Goal: Information Seeking & Learning: Check status

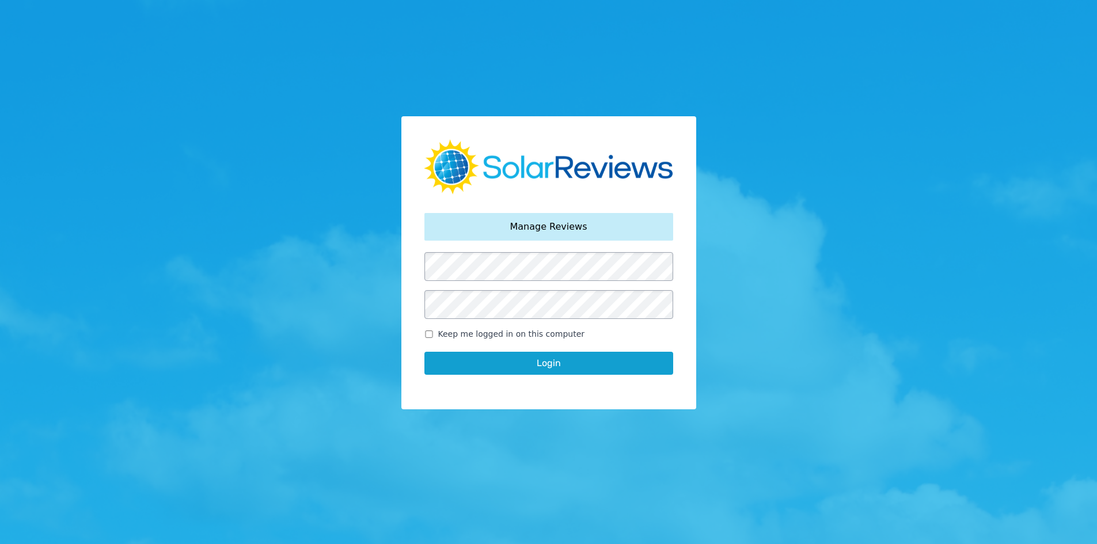
click at [424, 336] on input "Keep me logged in on this computer" at bounding box center [428, 334] width 9 height 7
checkbox input "true"
click at [438, 356] on button "Login" at bounding box center [548, 363] width 249 height 23
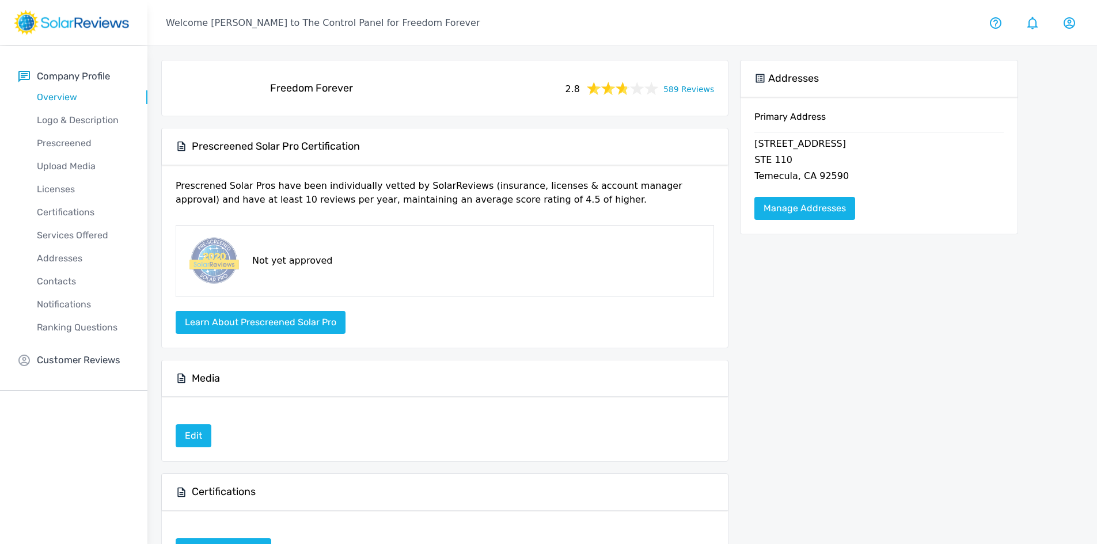
click at [668, 86] on div "2.8 589 Reviews" at bounding box center [638, 88] width 161 height 16
click at [676, 93] on link "589 Reviews" at bounding box center [688, 88] width 51 height 14
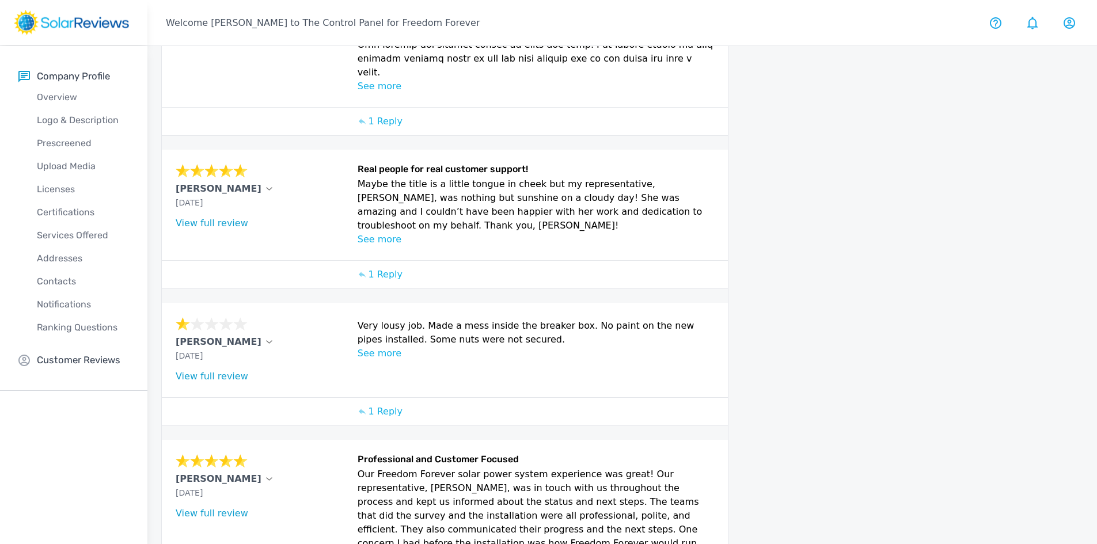
scroll to position [579, 0]
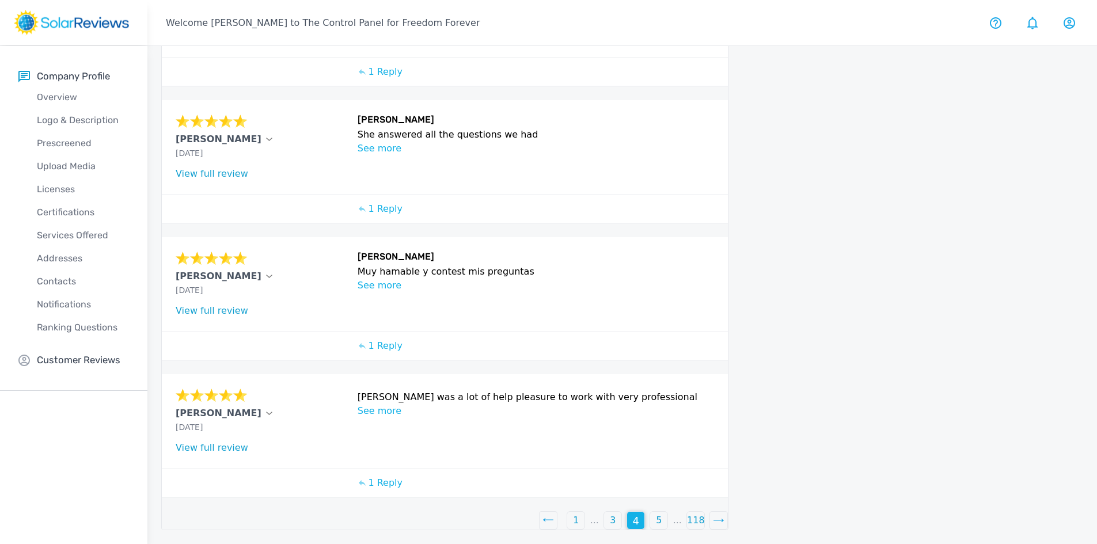
scroll to position [368, 0]
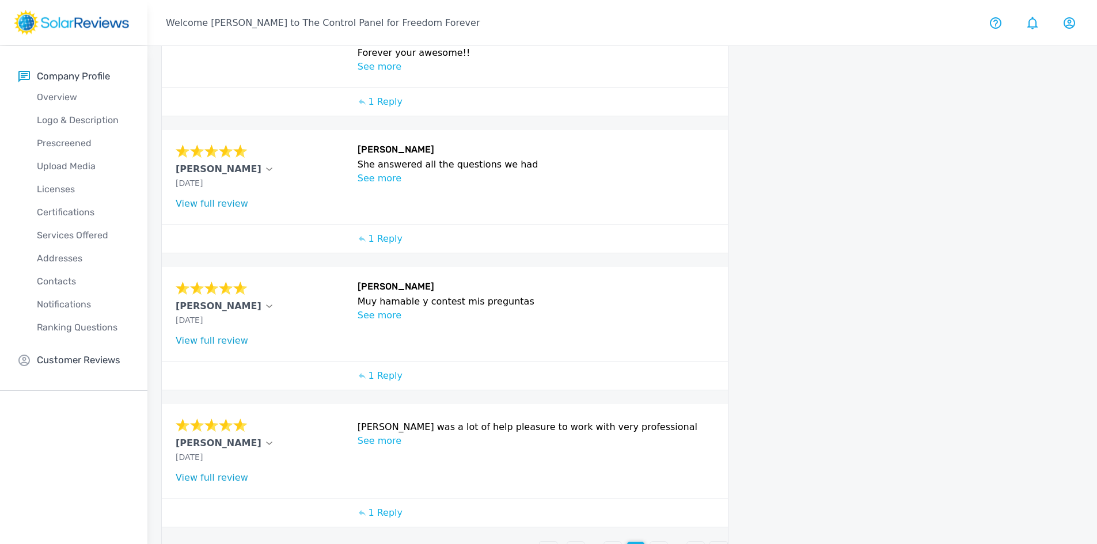
click at [665, 542] on div "5" at bounding box center [658, 550] width 17 height 17
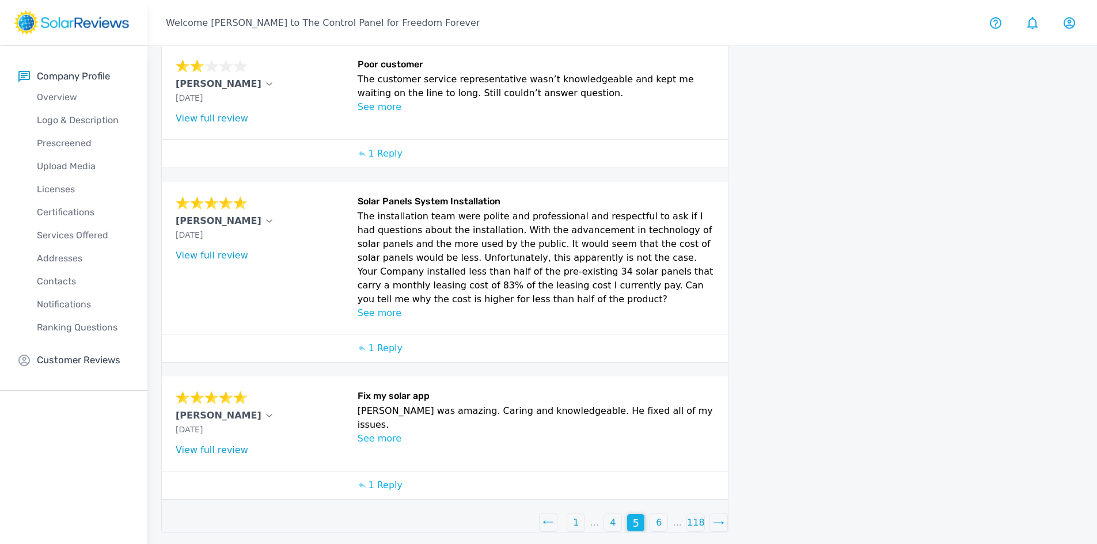
click at [663, 524] on div "6" at bounding box center [658, 522] width 17 height 17
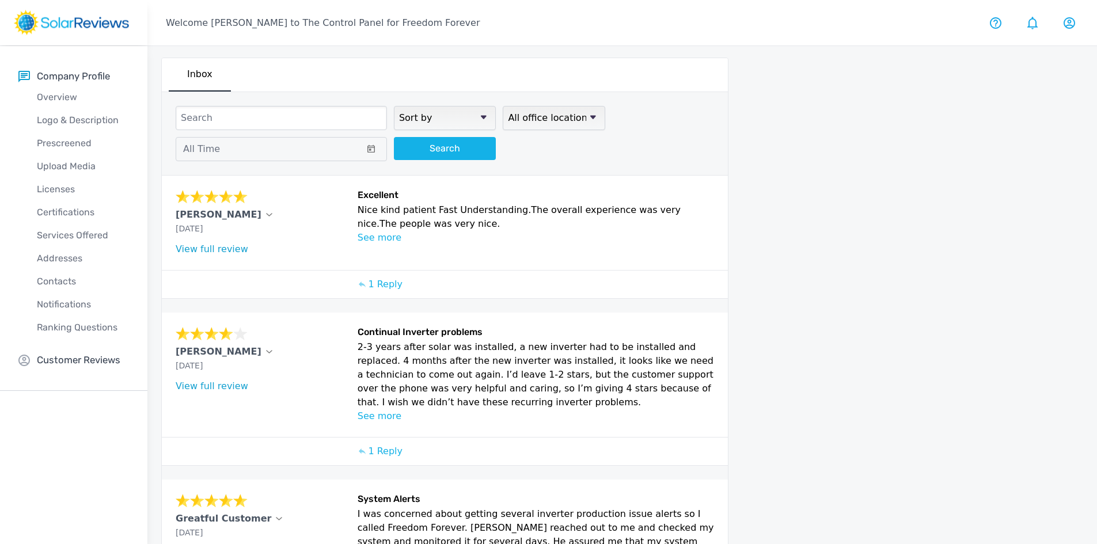
scroll to position [0, 0]
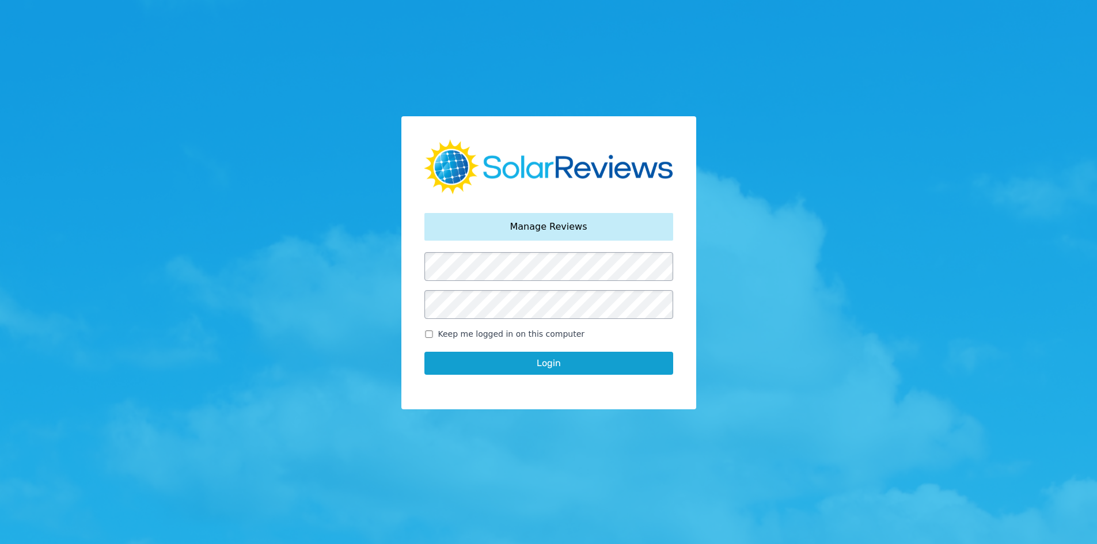
click at [429, 331] on input "Keep me logged in on this computer" at bounding box center [428, 334] width 9 height 7
checkbox input "true"
click at [455, 349] on div "Login" at bounding box center [548, 363] width 249 height 46
click at [462, 367] on button "Login" at bounding box center [548, 363] width 249 height 23
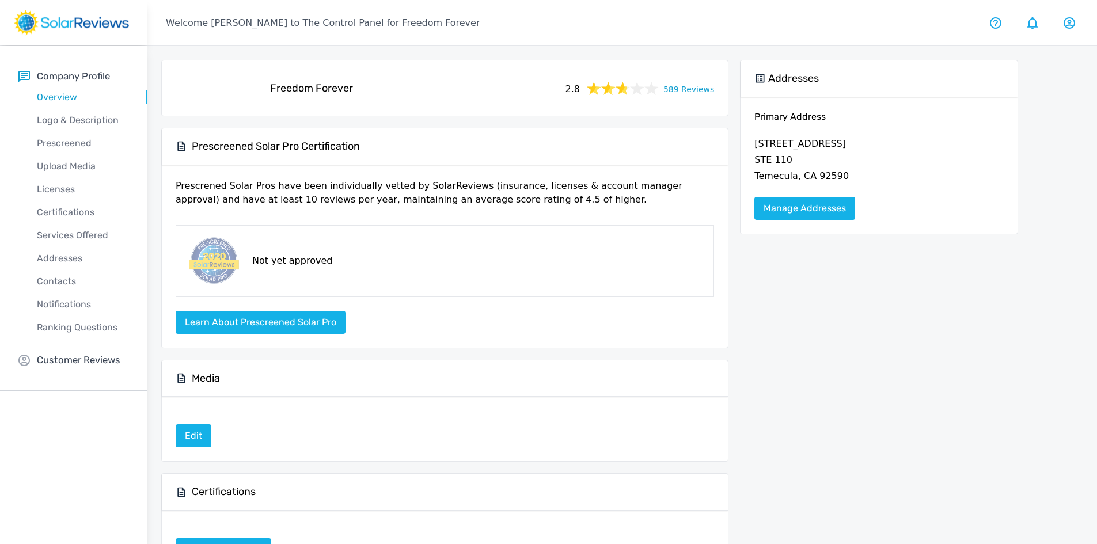
click at [674, 88] on link "589 Reviews" at bounding box center [688, 88] width 51 height 14
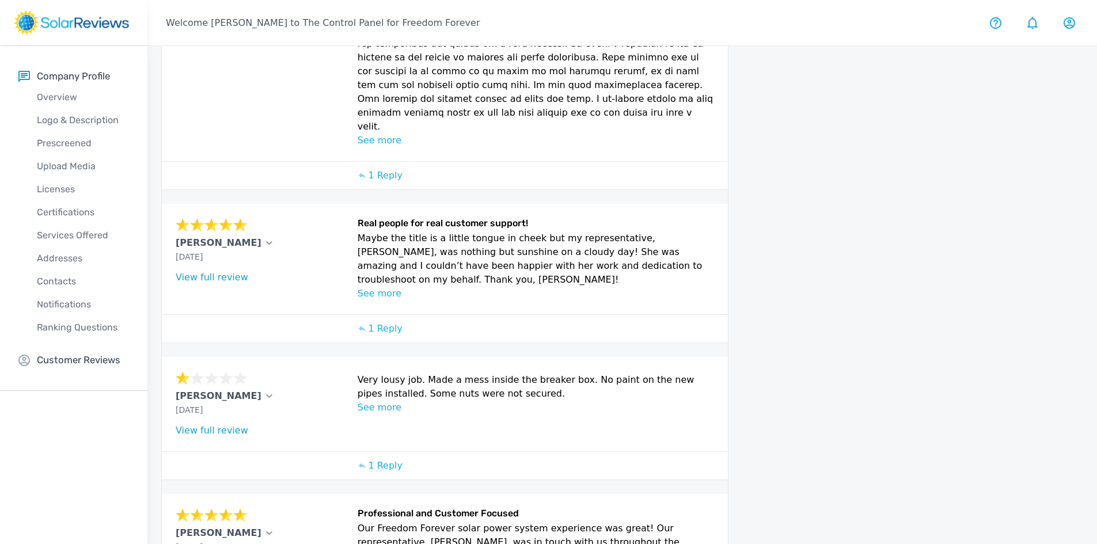
scroll to position [579, 0]
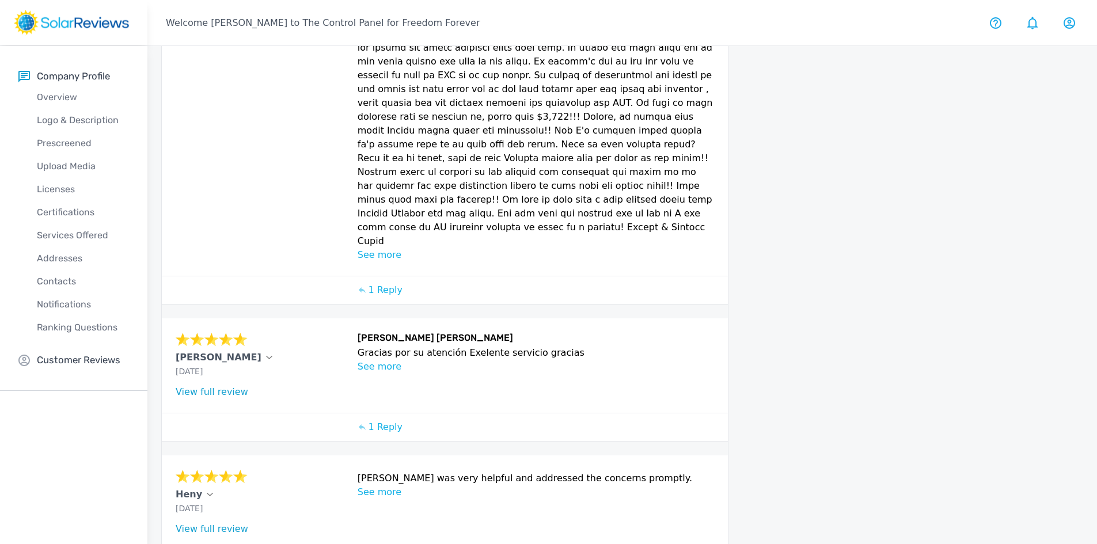
scroll to position [786, 0]
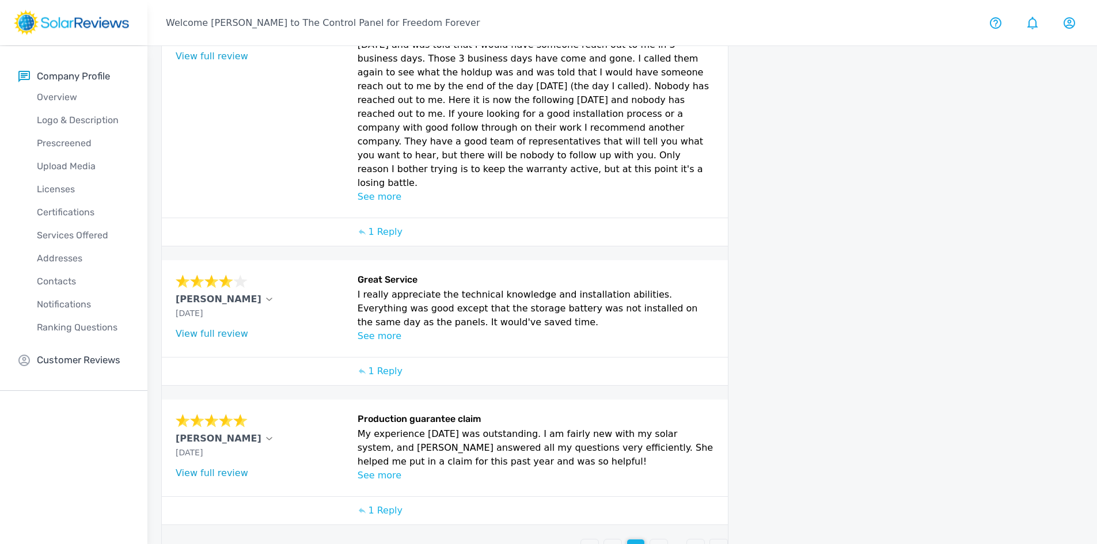
click at [659, 541] on p "4" at bounding box center [659, 548] width 6 height 14
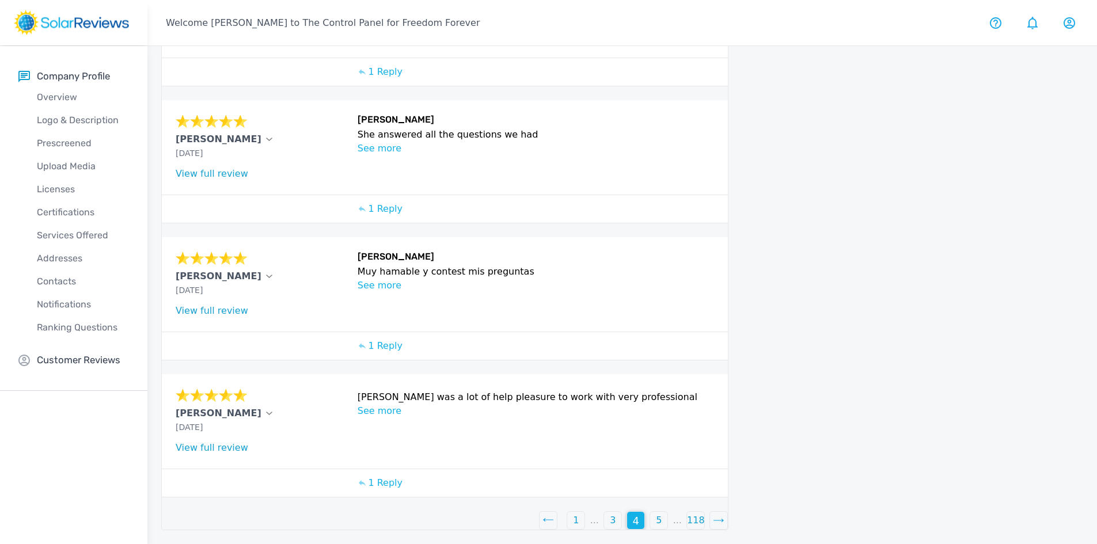
scroll to position [368, 0]
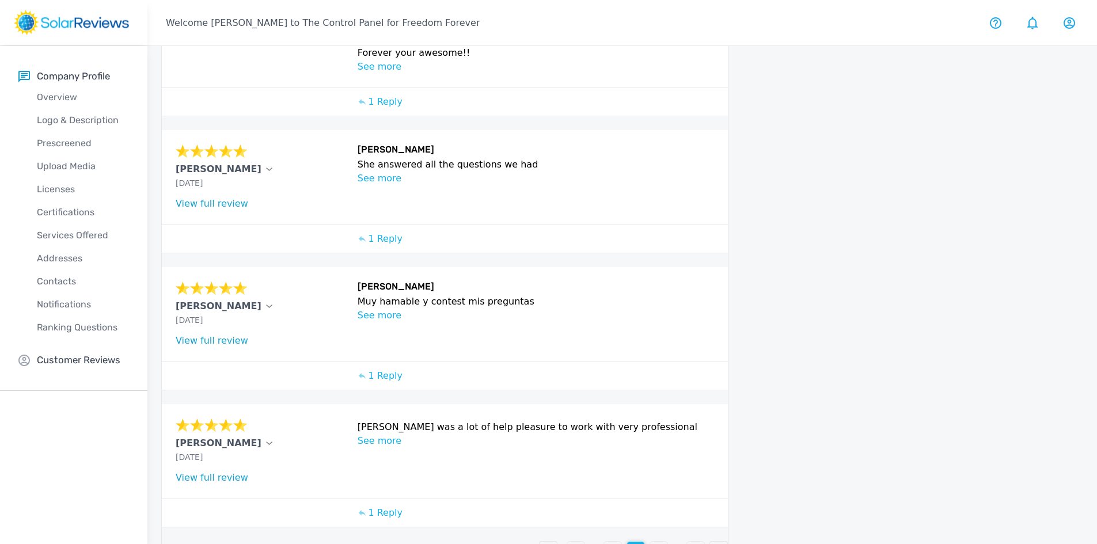
click at [661, 544] on p "5" at bounding box center [659, 551] width 6 height 14
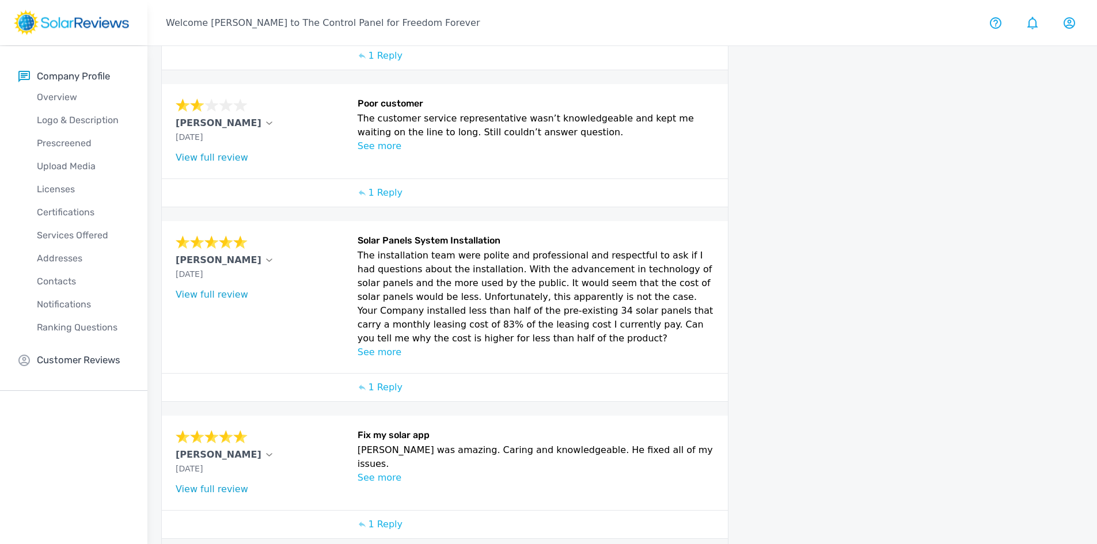
scroll to position [407, 0]
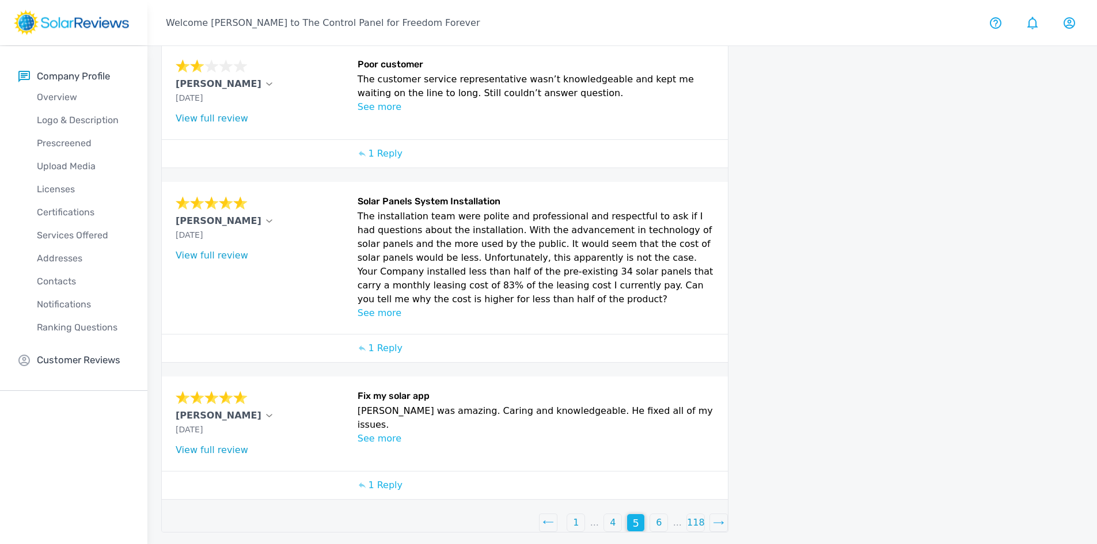
click at [659, 523] on p "6" at bounding box center [659, 523] width 6 height 14
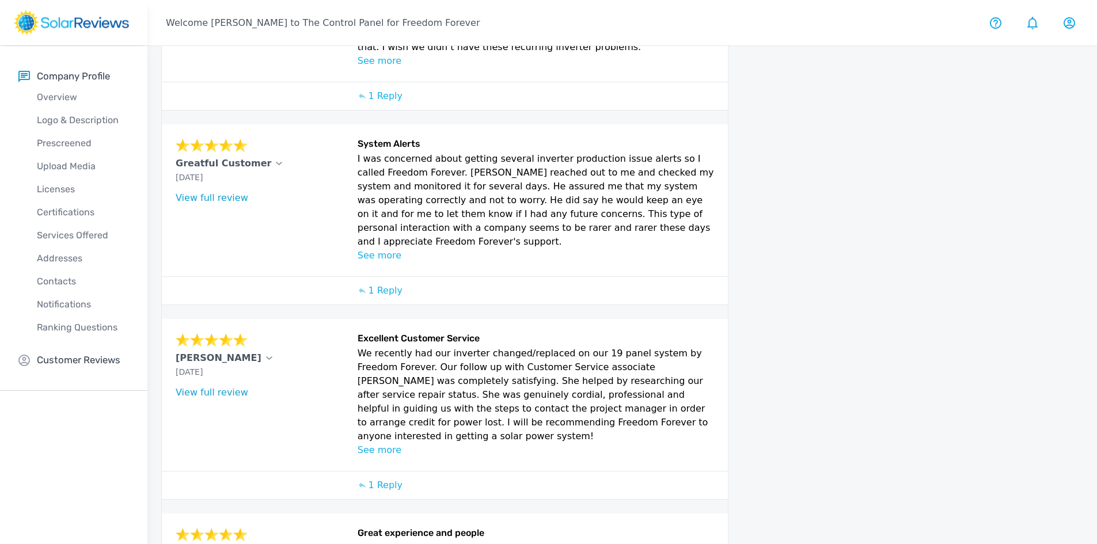
scroll to position [468, 0]
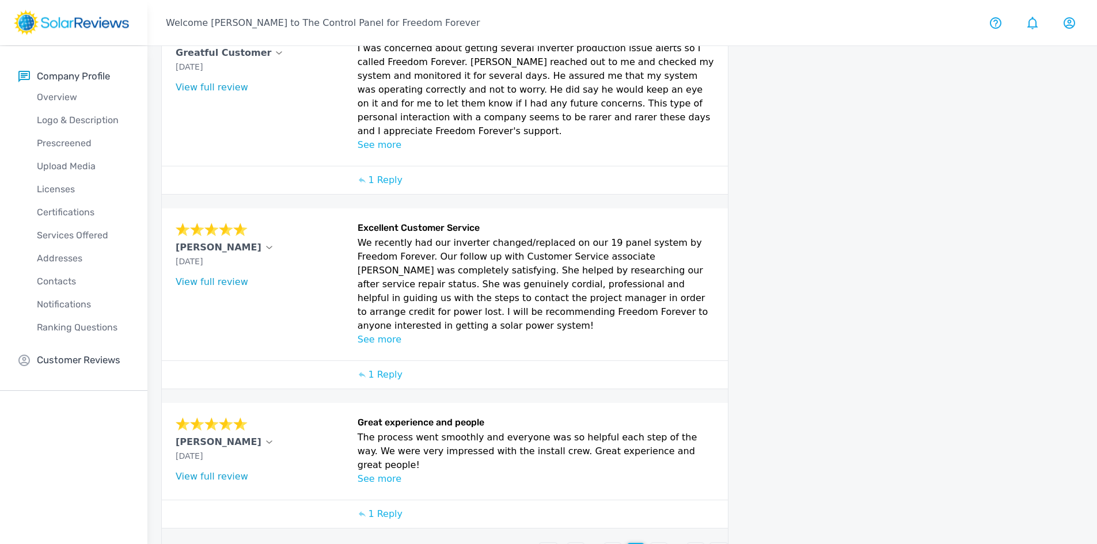
click at [655, 543] on div "8" at bounding box center [658, 551] width 17 height 17
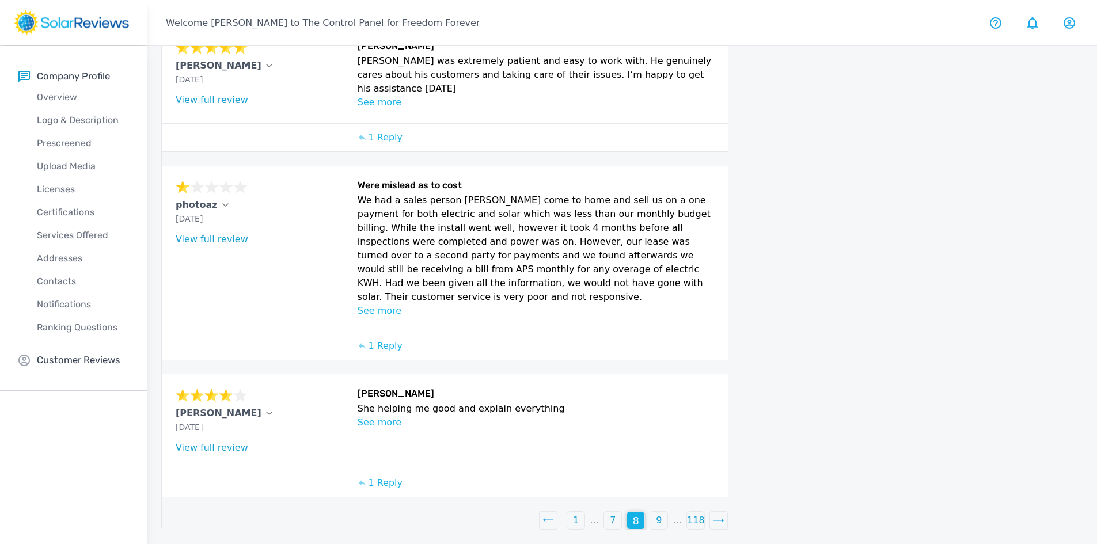
scroll to position [412, 0]
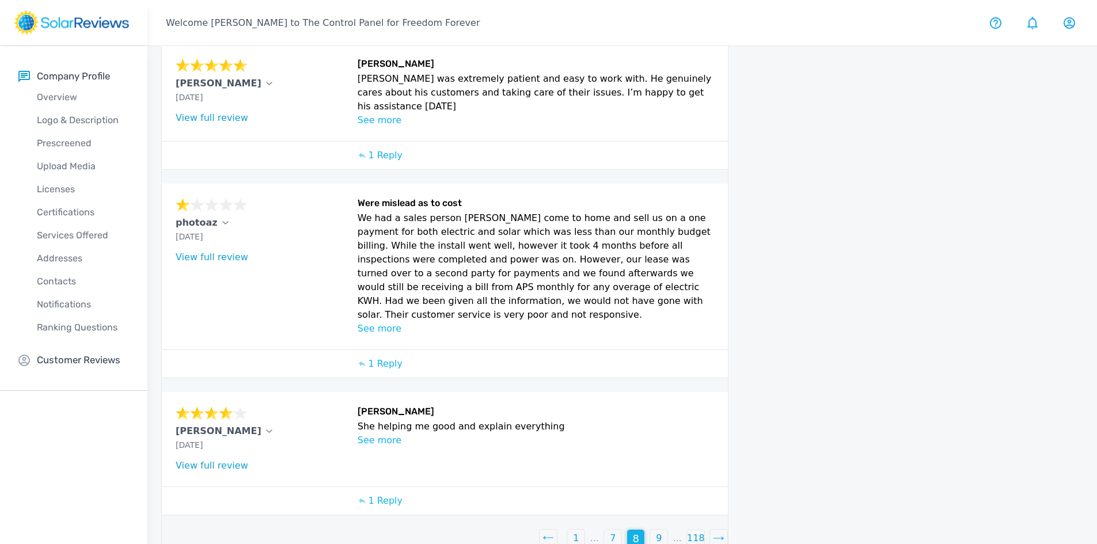
click at [662, 530] on div "9" at bounding box center [658, 538] width 17 height 17
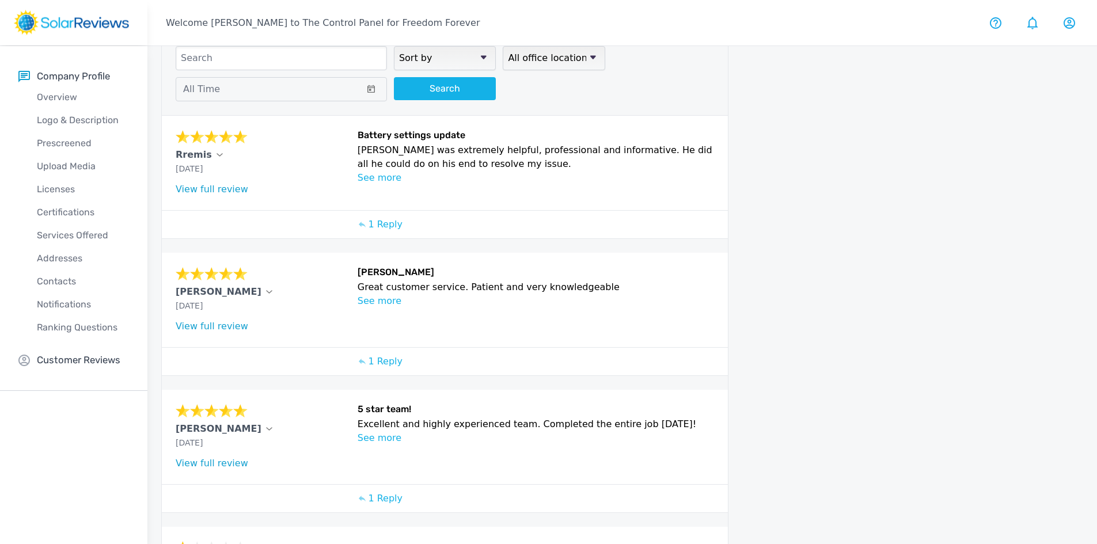
scroll to position [58, 0]
